Goal: Task Accomplishment & Management: Manage account settings

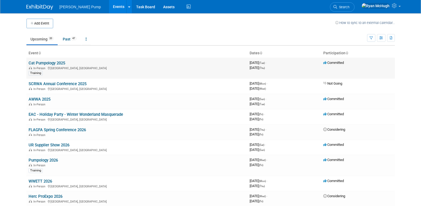
click at [55, 62] on link "Cat Pumpology 2025" at bounding box center [47, 63] width 37 height 5
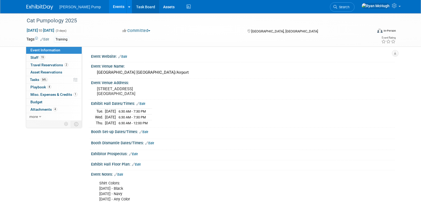
click at [132, 6] on link "Task Board" at bounding box center [145, 6] width 27 height 13
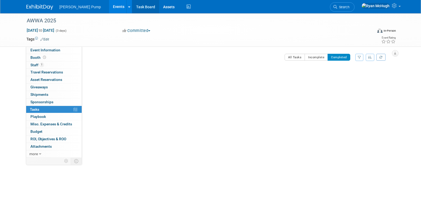
click at [133, 5] on link "Task Board" at bounding box center [145, 6] width 27 height 13
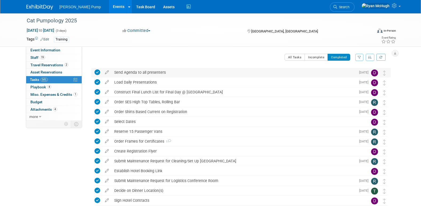
click at [138, 72] on div "Send Agenda to all presenters" at bounding box center [233, 72] width 244 height 9
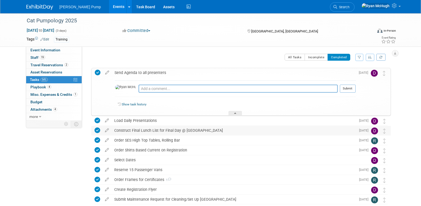
click at [258, 130] on div "Construct Final Lunch List for Final Day @ [GEOGRAPHIC_DATA]" at bounding box center [233, 130] width 244 height 9
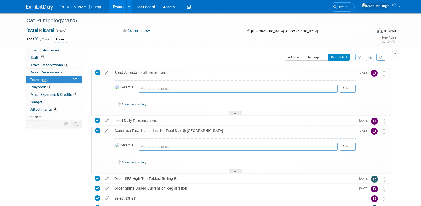
click at [236, 112] on div at bounding box center [234, 113] width 13 height 5
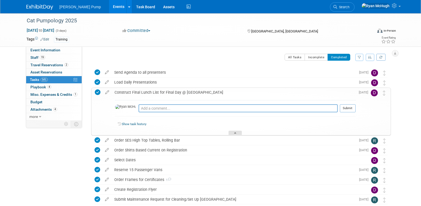
click at [234, 133] on icon at bounding box center [235, 134] width 2 height 3
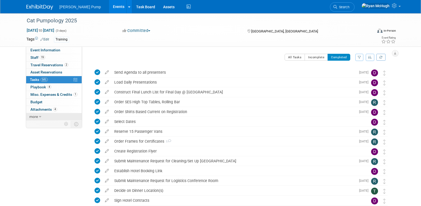
click at [41, 117] on icon at bounding box center [40, 117] width 2 height 4
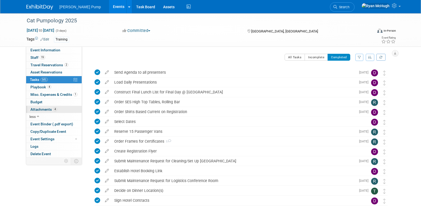
click at [44, 110] on span "Attachments 4" at bounding box center [43, 109] width 27 height 4
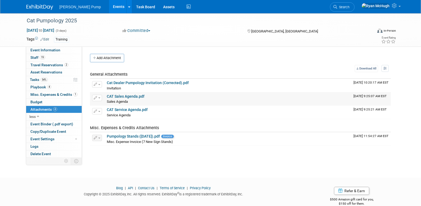
click at [126, 95] on link "CAT Sales Agenda.pdf" at bounding box center [126, 96] width 38 height 4
click at [127, 110] on link "CAT Service Agenda.pdf" at bounding box center [127, 110] width 41 height 4
